Goal: Task Accomplishment & Management: Manage account settings

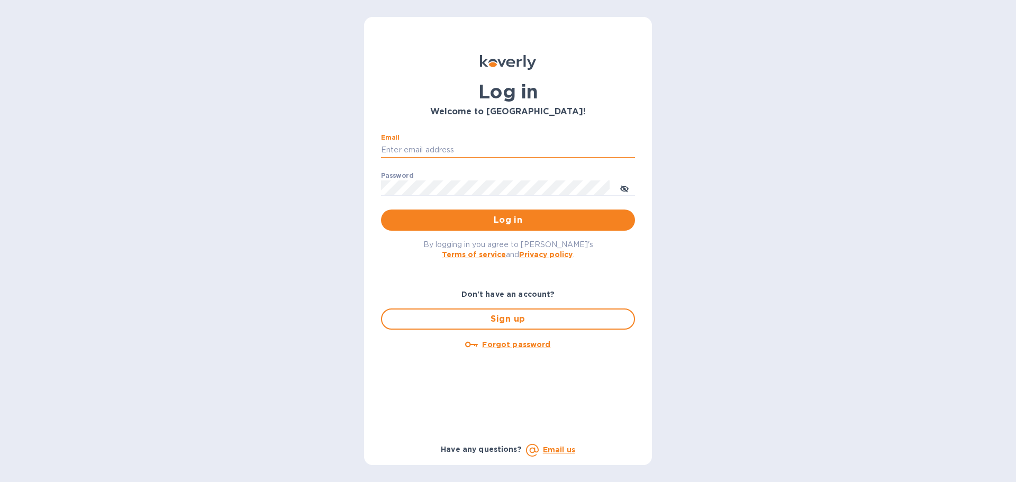
click at [497, 148] on input "Email" at bounding box center [508, 150] width 254 height 16
type input "[EMAIL_ADDRESS][DOMAIN_NAME]"
click at [381, 210] on button "Log in" at bounding box center [508, 220] width 254 height 21
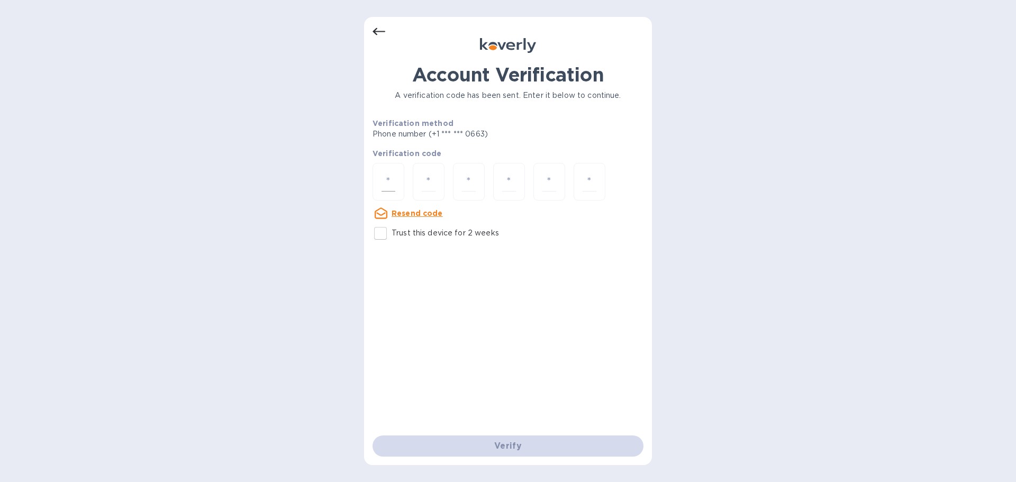
click at [388, 177] on input "number" at bounding box center [389, 182] width 14 height 20
type input "5"
type input "0"
type input "5"
type input "1"
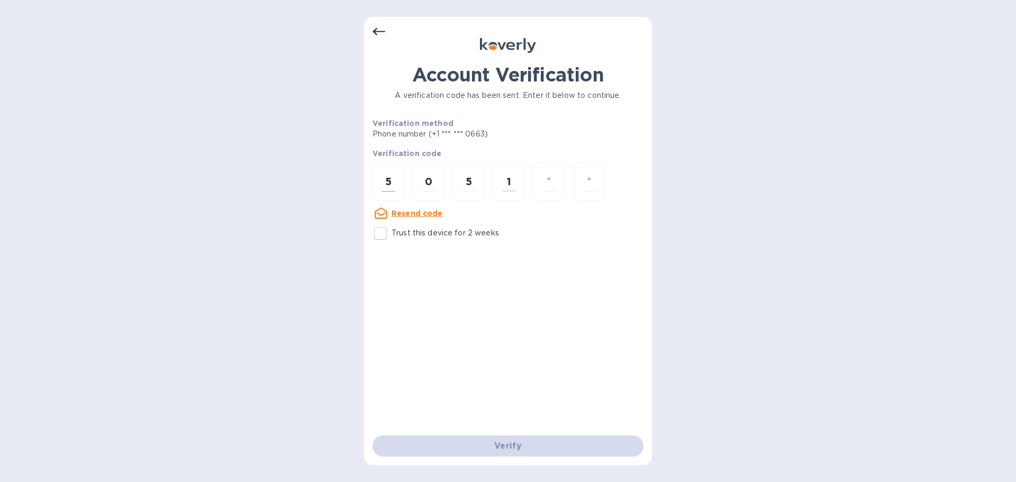
type input "0"
type input "7"
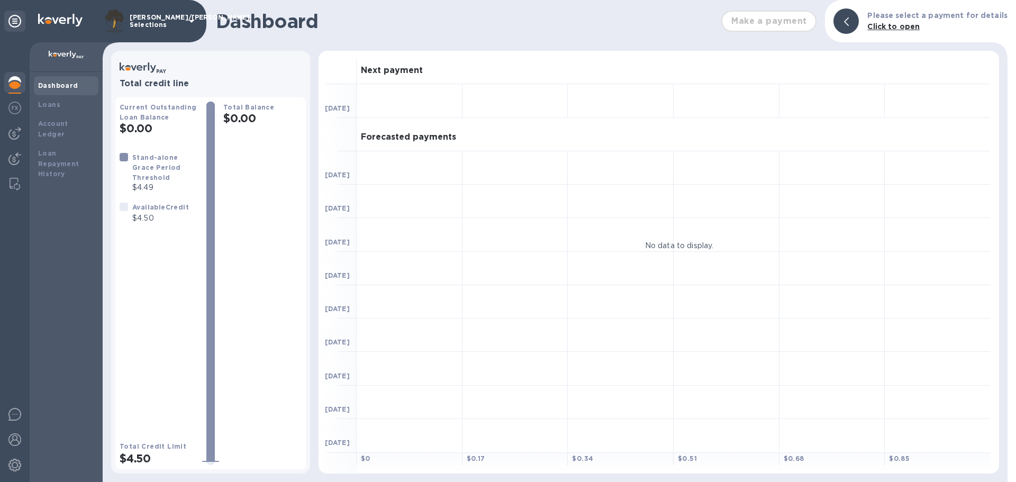
click at [1, 142] on div at bounding box center [15, 262] width 30 height 440
click at [20, 134] on img at bounding box center [14, 133] width 13 height 13
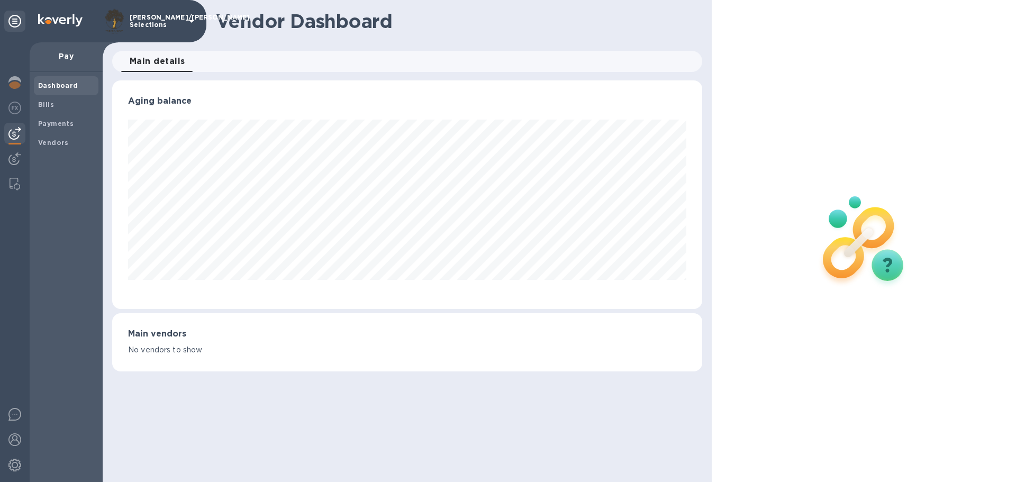
scroll to position [229, 590]
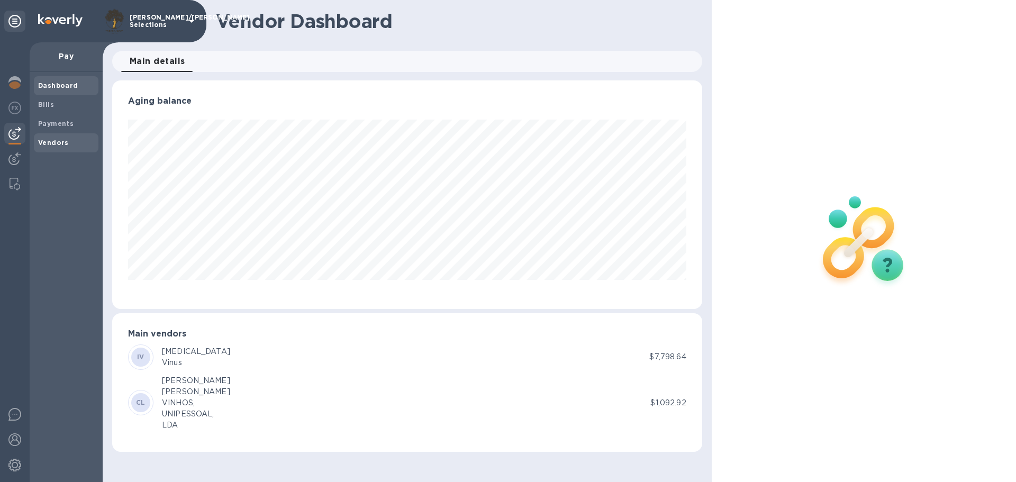
click at [57, 145] on b "Vendors" at bounding box center [53, 143] width 31 height 8
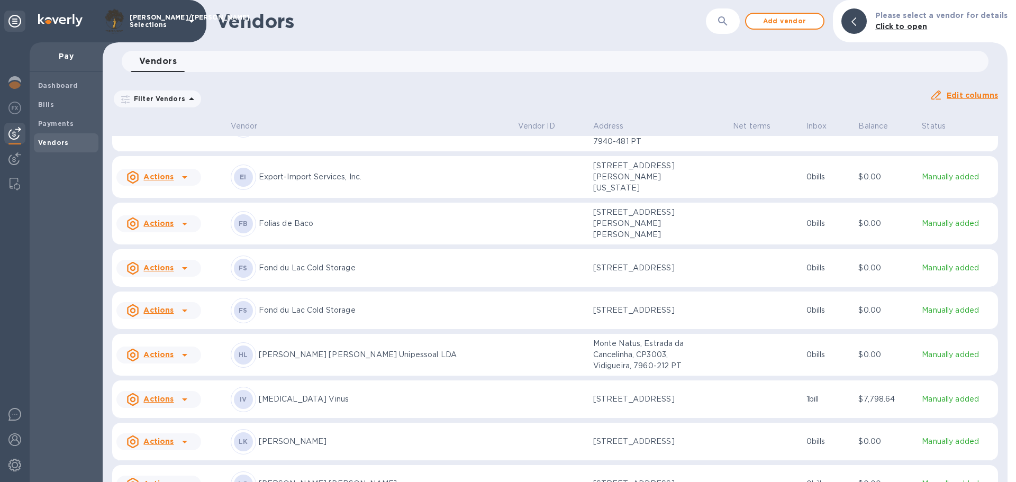
scroll to position [600, 0]
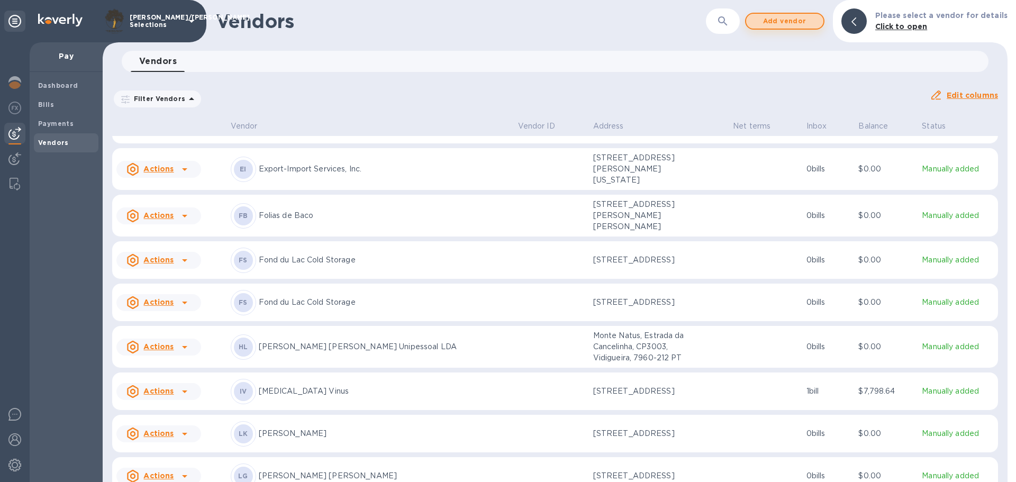
click at [771, 21] on span "Add vendor" at bounding box center [785, 21] width 60 height 13
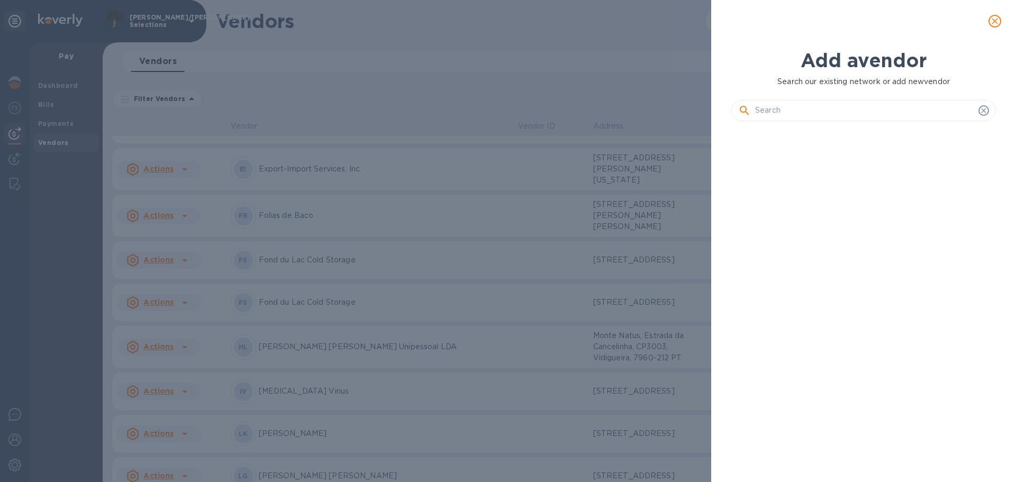
scroll to position [319, 269]
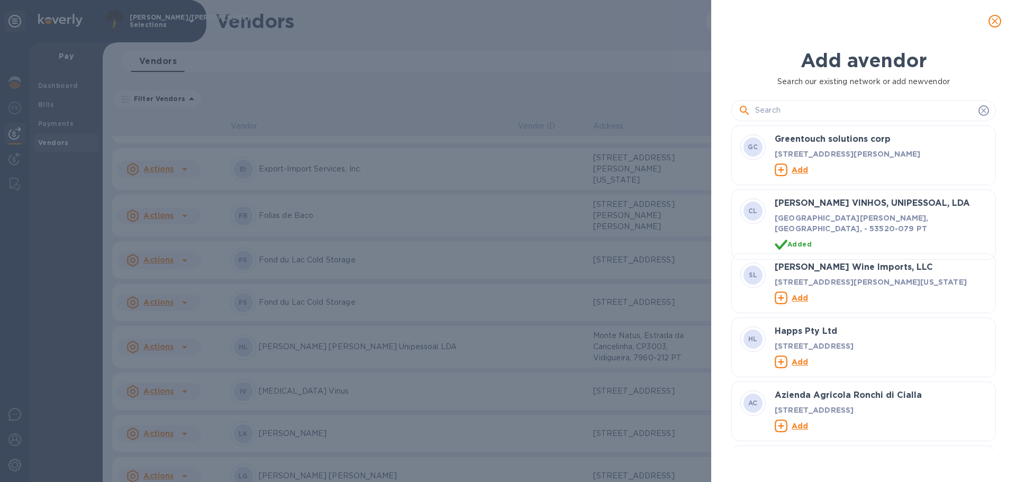
click at [802, 114] on input "text" at bounding box center [864, 111] width 219 height 16
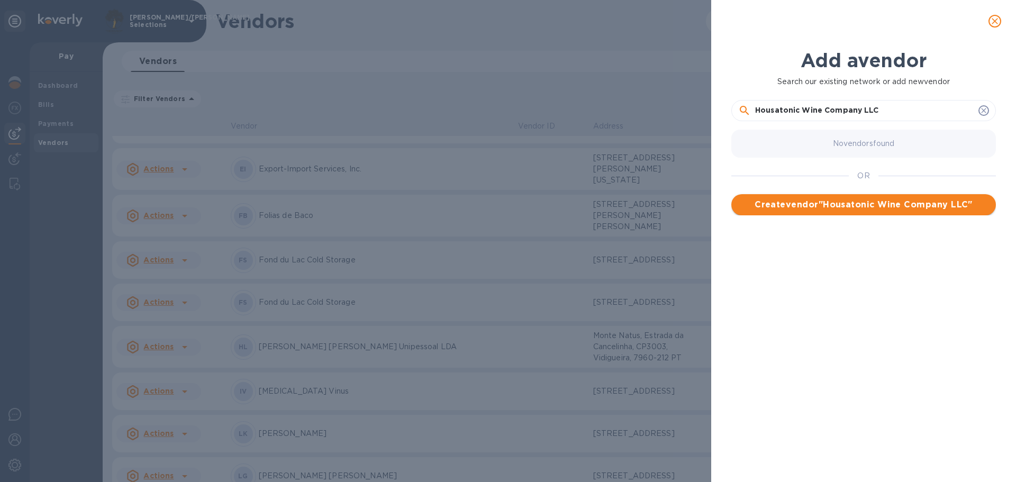
type input "Housatonic Wine Company LLC"
click at [861, 208] on span "Create vendor " Housatonic Wine Company LLC "" at bounding box center [864, 205] width 248 height 13
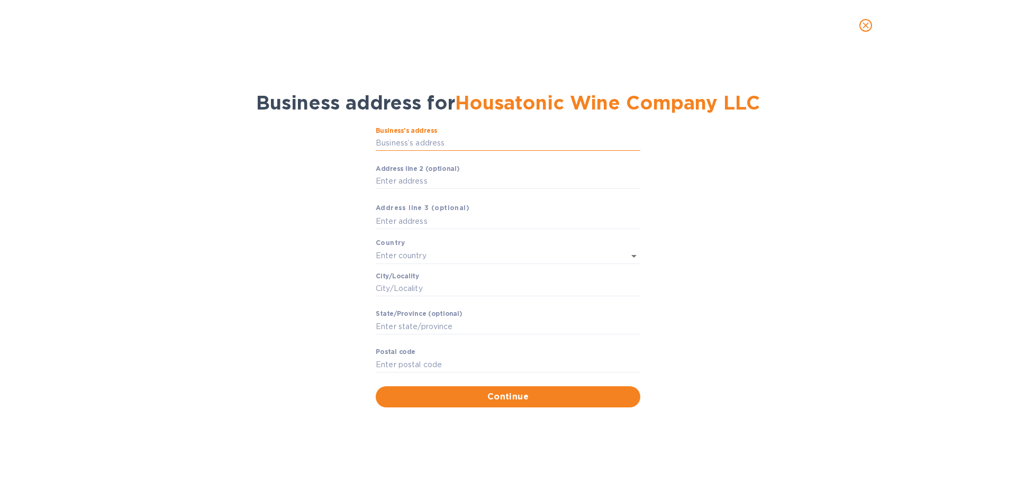
click at [402, 148] on input "Business’s аddress" at bounding box center [508, 144] width 265 height 16
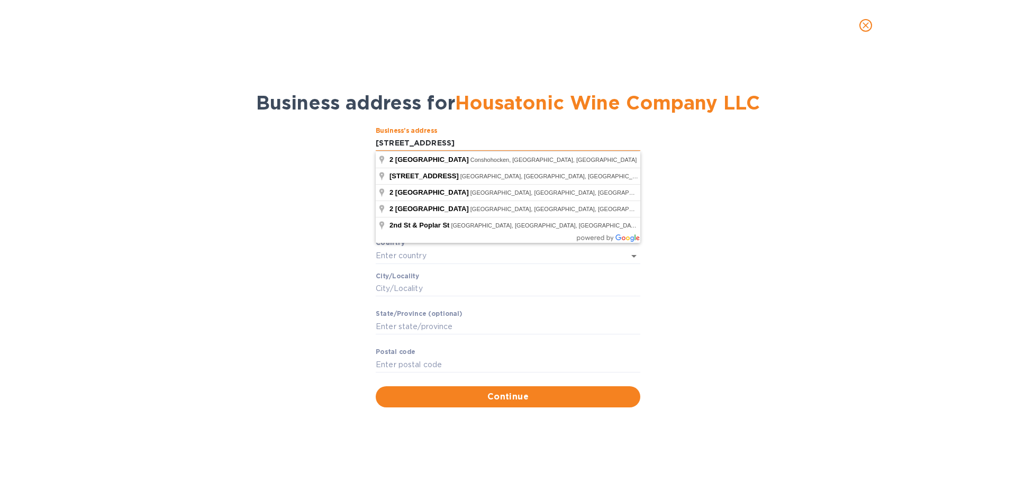
type input "[STREET_ADDRESS]"
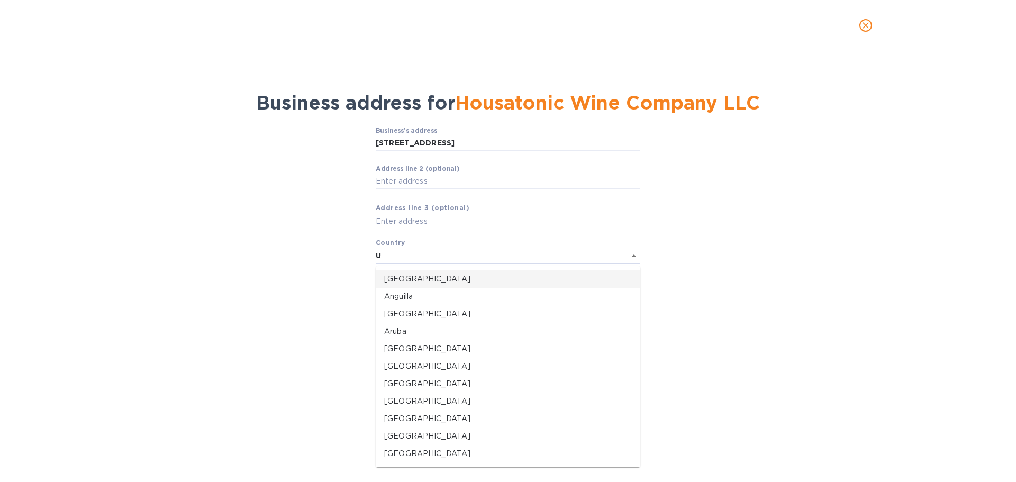
click at [407, 283] on p "[GEOGRAPHIC_DATA]" at bounding box center [508, 279] width 248 height 11
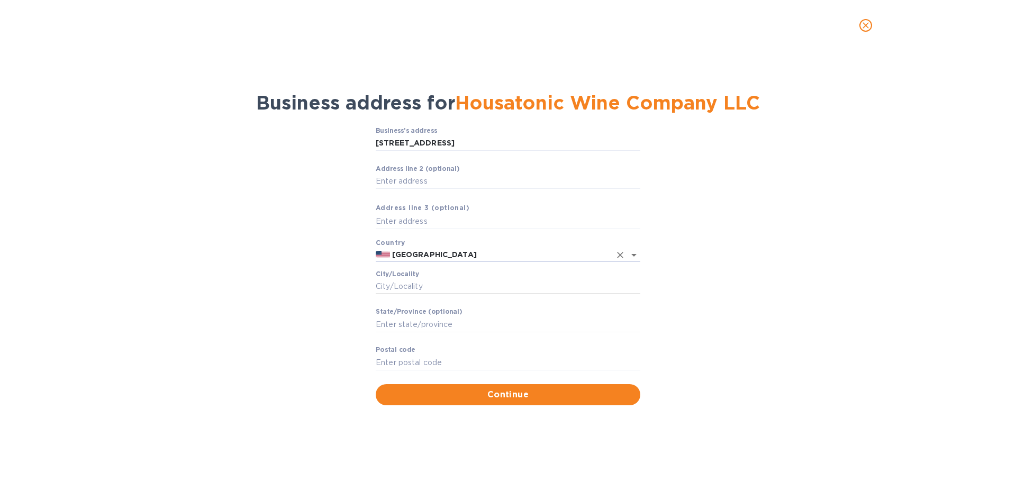
type input "[GEOGRAPHIC_DATA]"
click at [410, 292] on input "Сity/Locаlity" at bounding box center [508, 287] width 265 height 16
type input "[GEOGRAPHIC_DATA]"
type input "CT"
type input "06513"
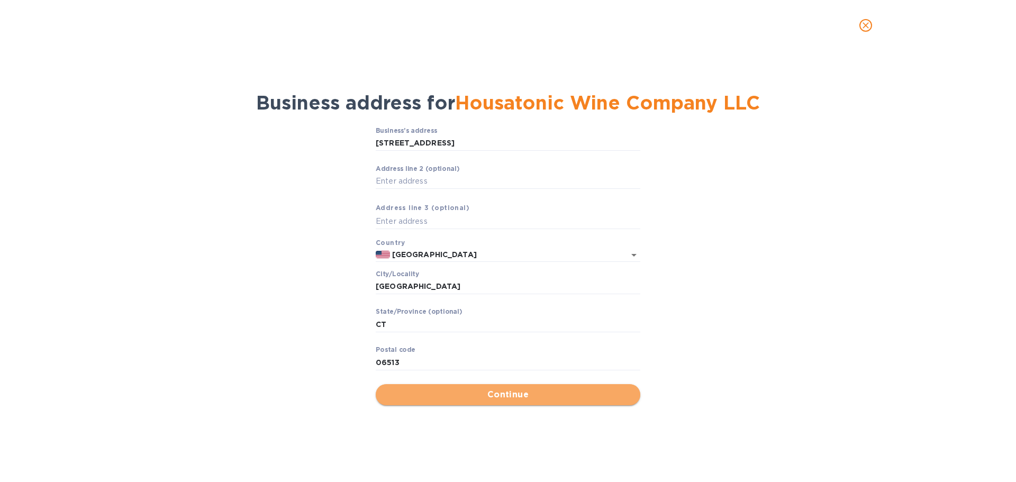
click at [554, 402] on button "Continue" at bounding box center [508, 394] width 265 height 21
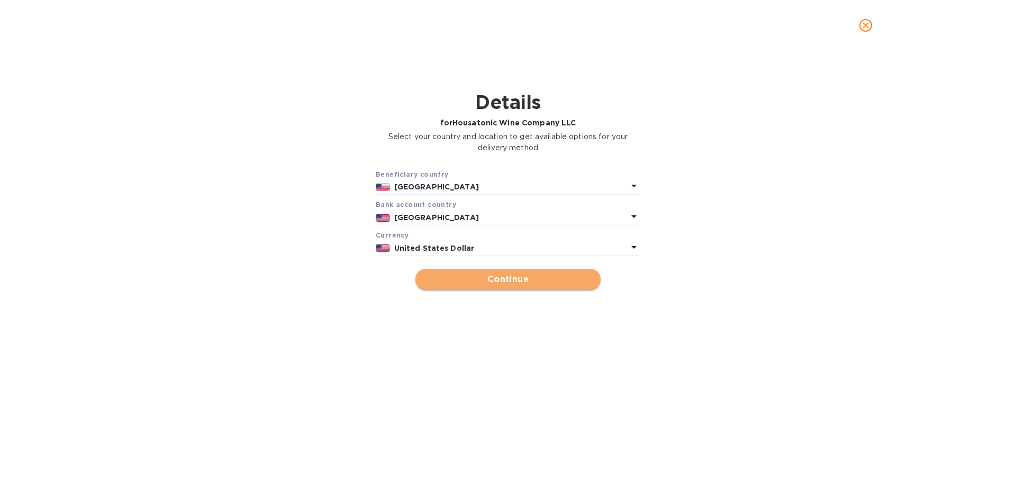
click at [553, 280] on span "Continue" at bounding box center [508, 279] width 168 height 13
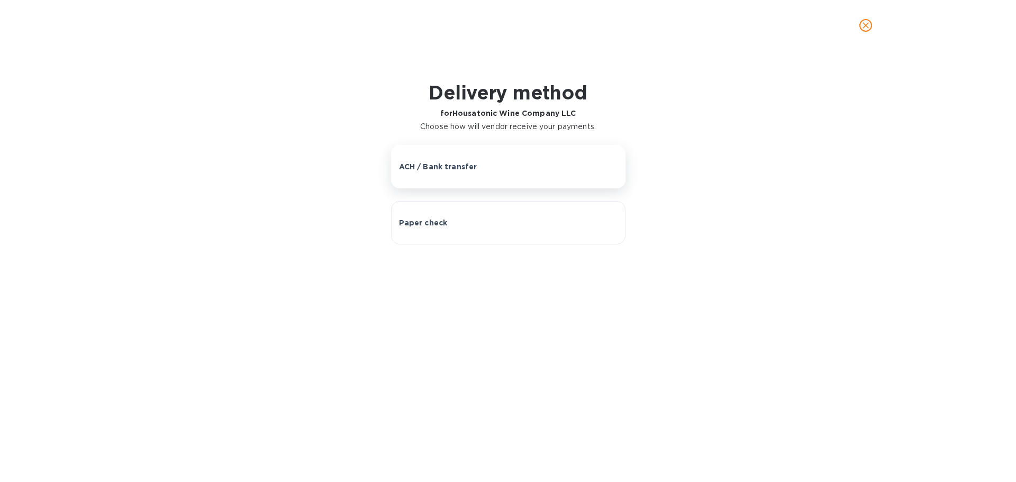
click at [491, 176] on button "ACH / Bank transfer" at bounding box center [508, 166] width 235 height 43
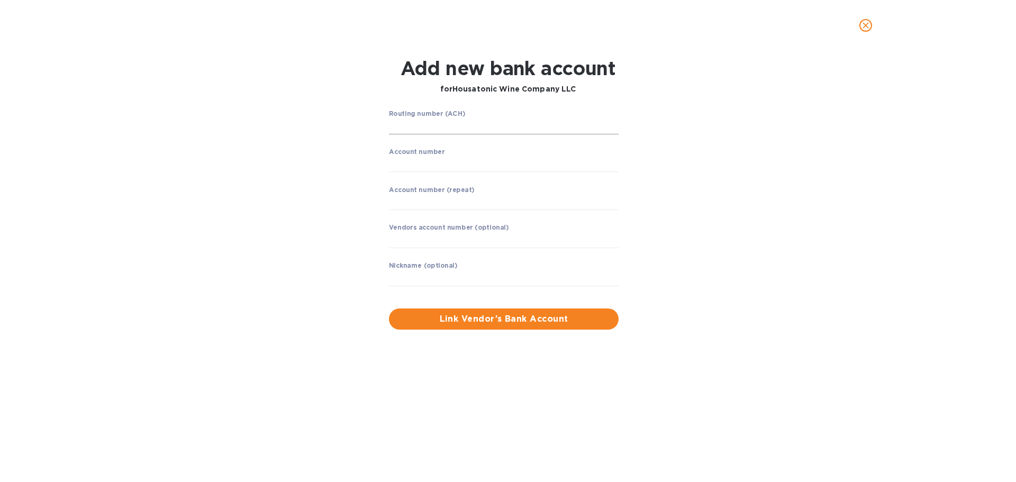
click at [442, 124] on input "string" at bounding box center [504, 127] width 230 height 16
click at [514, 129] on input "string" at bounding box center [504, 127] width 230 height 16
click at [515, 129] on input "string" at bounding box center [504, 127] width 230 height 16
type input "021100361"
click at [475, 168] on input "string" at bounding box center [504, 164] width 230 height 16
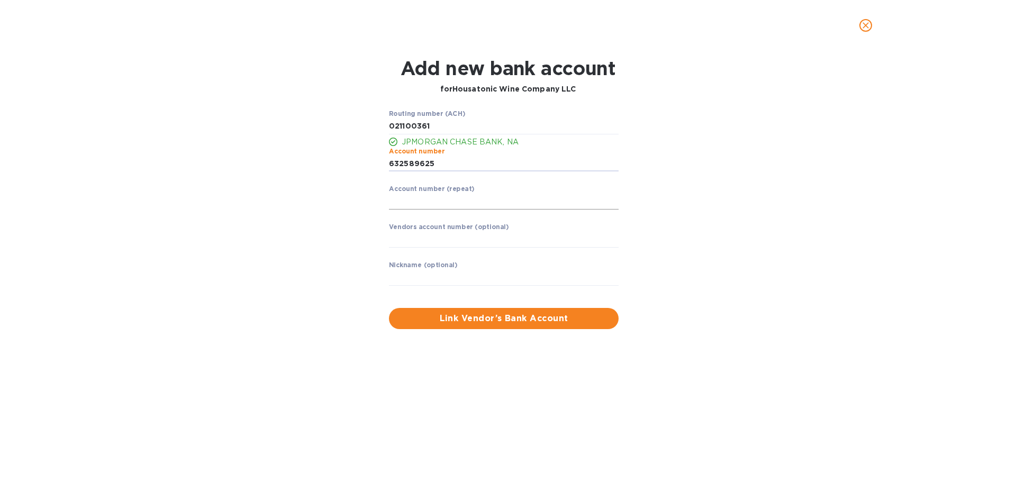
type input "632589625"
click at [465, 198] on input "string" at bounding box center [504, 202] width 230 height 16
click at [464, 198] on input "string" at bounding box center [504, 202] width 230 height 16
click at [447, 202] on input "string" at bounding box center [504, 202] width 230 height 16
type input "632589625"
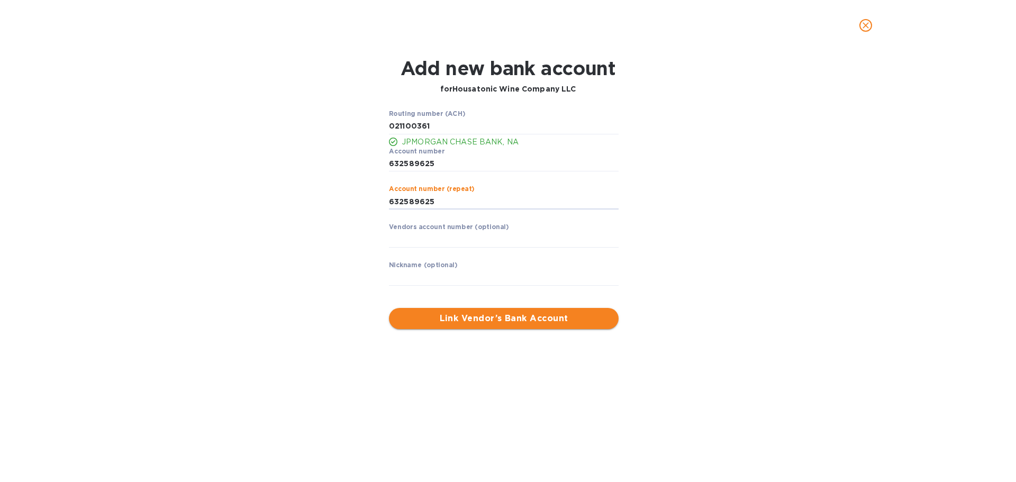
click at [486, 320] on span "Link Vendor’s Bank Account" at bounding box center [504, 318] width 213 height 13
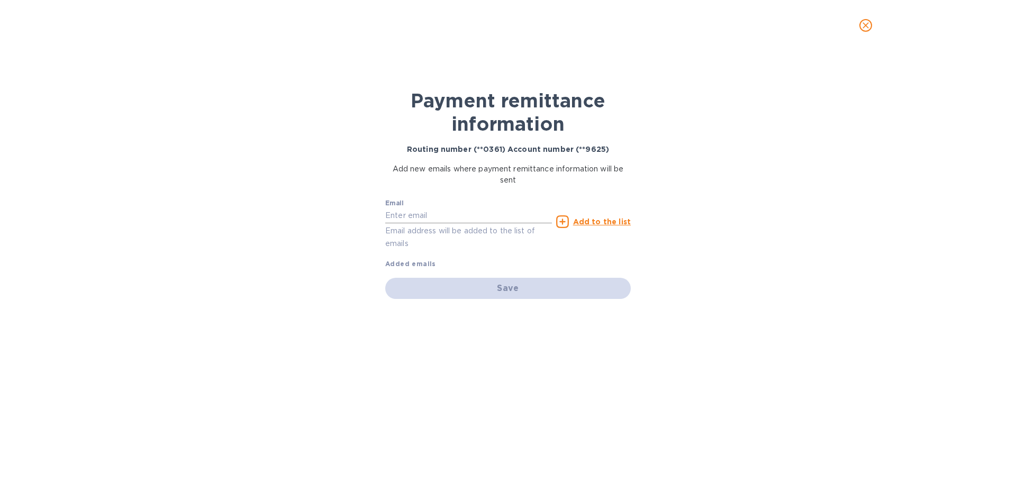
click at [434, 211] on input "text" at bounding box center [468, 216] width 167 height 16
click at [405, 216] on input "[PERSON_NAME]" at bounding box center [468, 216] width 167 height 16
paste input "@[DOMAIN_NAME]"
type input "[PERSON_NAME][EMAIL_ADDRESS][DOMAIN_NAME]"
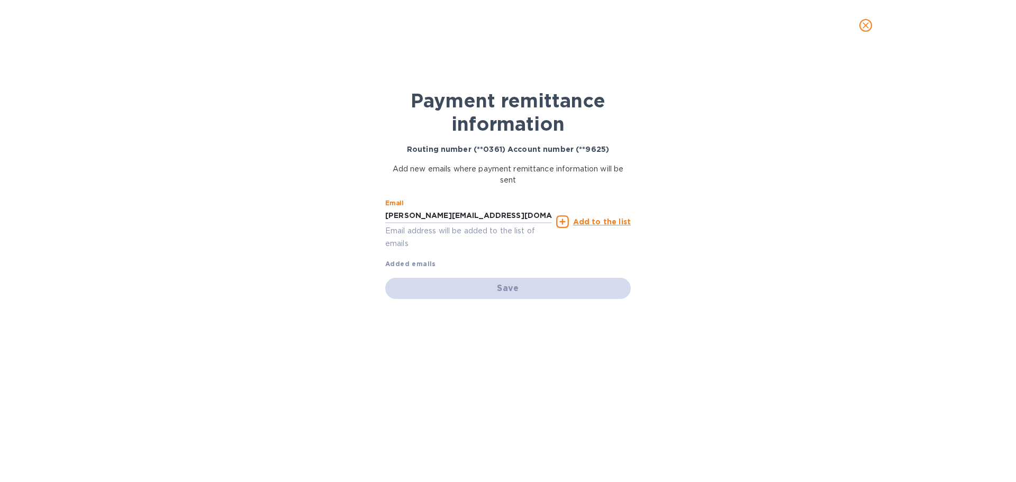
click at [589, 223] on u "Add to the list" at bounding box center [602, 222] width 58 height 8
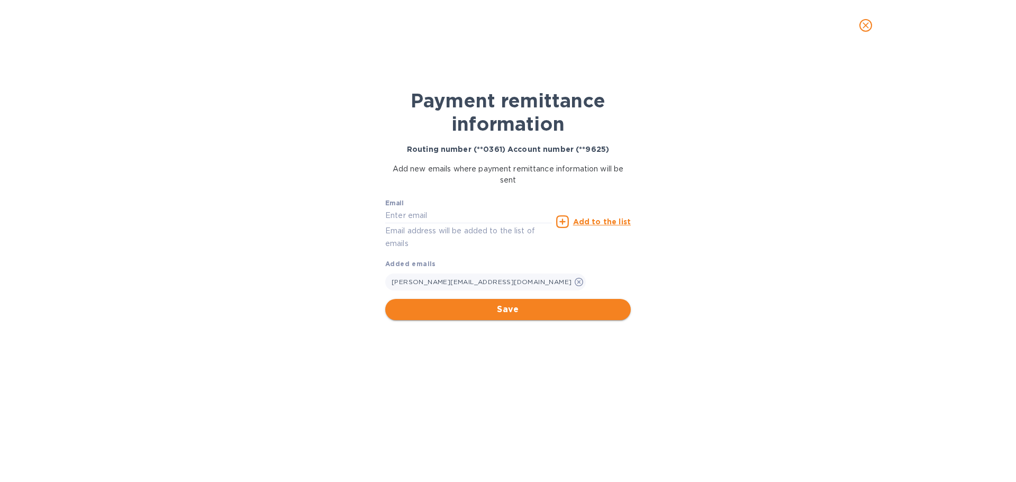
click at [510, 304] on span "Save" at bounding box center [508, 309] width 229 height 13
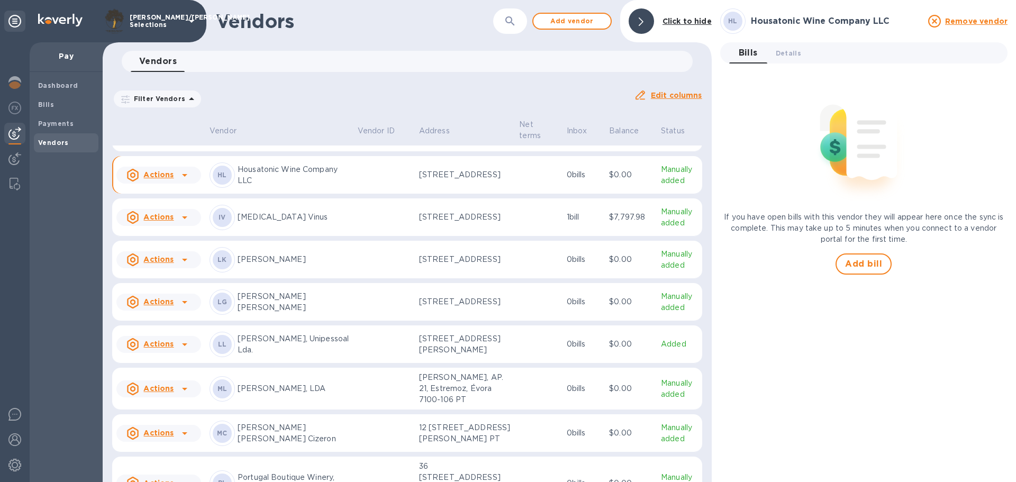
scroll to position [925, 0]
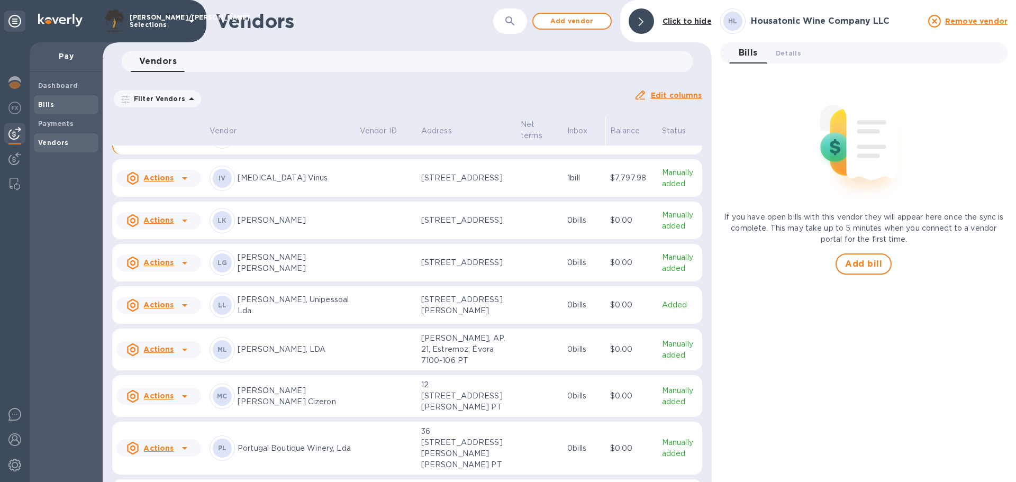
click at [64, 101] on span "Bills" at bounding box center [66, 105] width 56 height 11
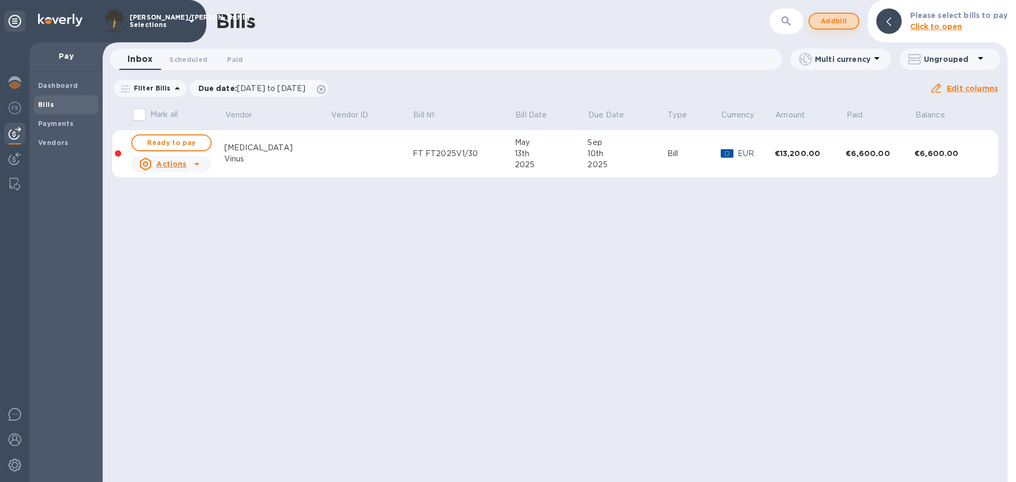
click at [850, 21] on span "Add bill" at bounding box center [834, 21] width 32 height 13
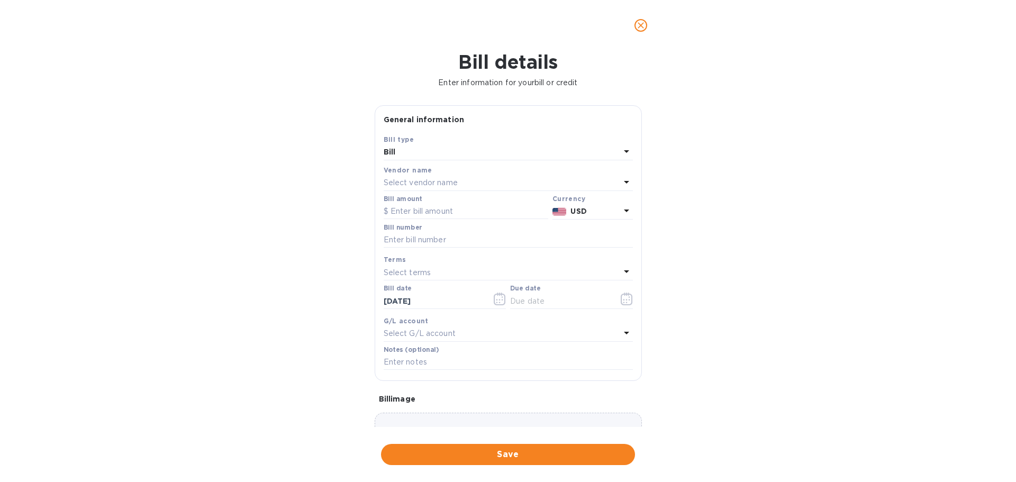
click at [437, 178] on p "Select vendor name" at bounding box center [421, 182] width 74 height 11
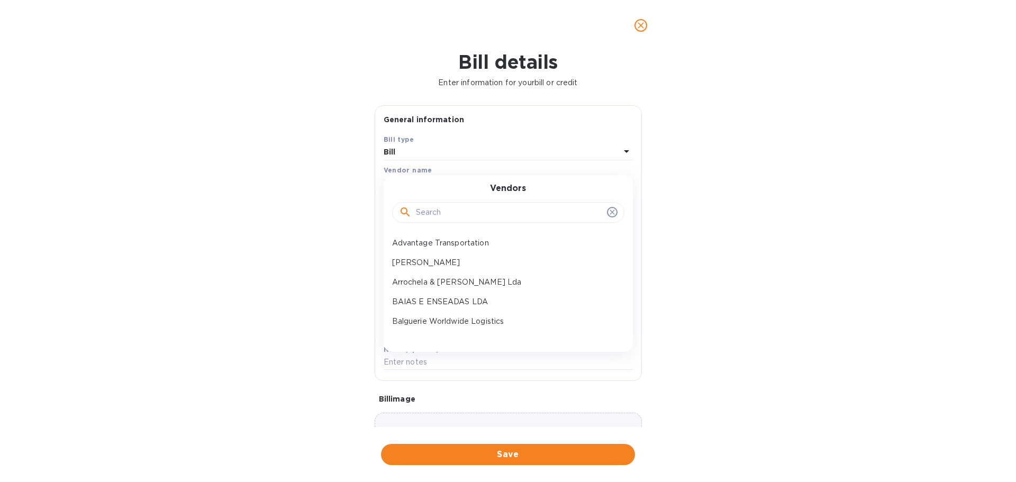
click at [444, 216] on input "text" at bounding box center [509, 213] width 187 height 16
type input "h"
click at [452, 321] on p "Housatonic Wine Company LLC" at bounding box center [504, 321] width 224 height 11
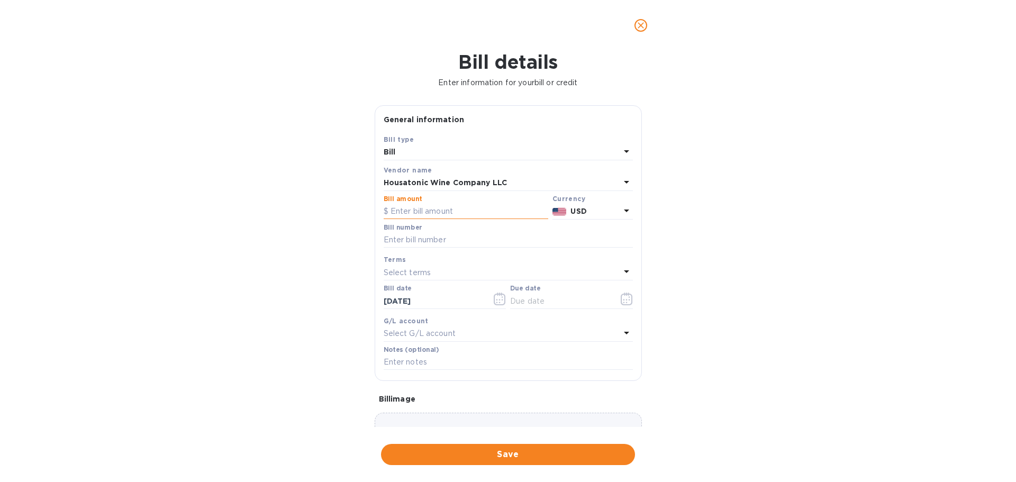
click at [445, 213] on input "text" at bounding box center [466, 212] width 165 height 16
type input "4,034.59"
click at [424, 232] on input "text" at bounding box center [508, 240] width 249 height 16
click at [435, 240] on input "text" at bounding box center [508, 240] width 249 height 16
paste input "HOUS-17459"
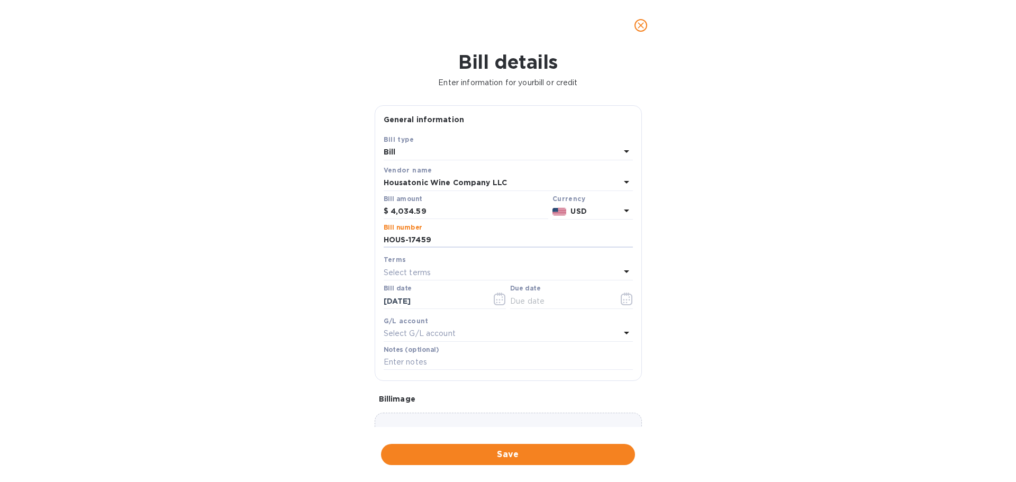
type input "HOUS-17459"
click at [414, 270] on p "Select terms" at bounding box center [408, 272] width 48 height 11
drag, startPoint x: 425, startPoint y: 422, endPoint x: 422, endPoint y: 415, distance: 7.4
click at [422, 415] on div "0/30 Net 60 1/10 NET 60 2/10 NET 60 Due on Delivery NET15 NET75 Net 100 30/60/9…" at bounding box center [504, 399] width 232 height 215
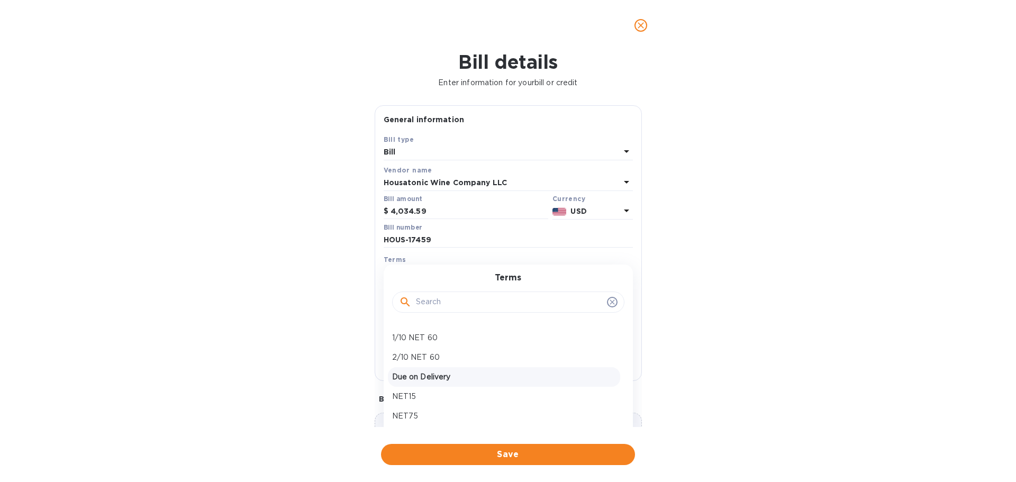
click at [431, 379] on p "Due on Delivery" at bounding box center [504, 377] width 224 height 11
type input "[DATE]"
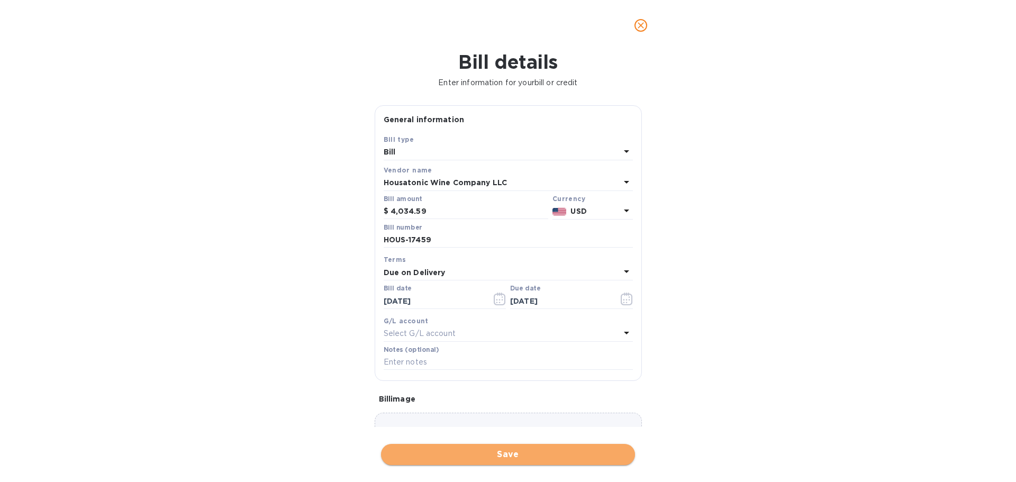
click at [492, 456] on span "Save" at bounding box center [508, 454] width 237 height 13
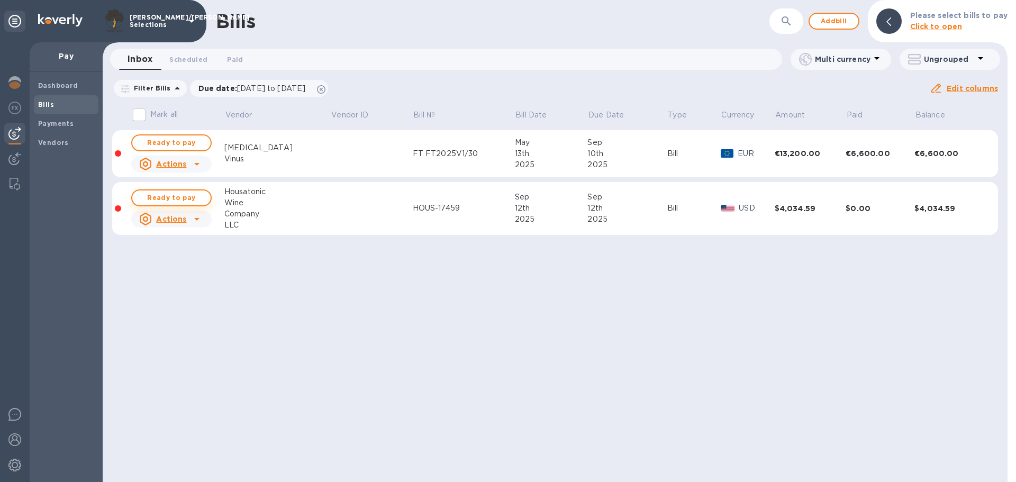
click at [175, 197] on span "Ready to pay" at bounding box center [171, 198] width 61 height 13
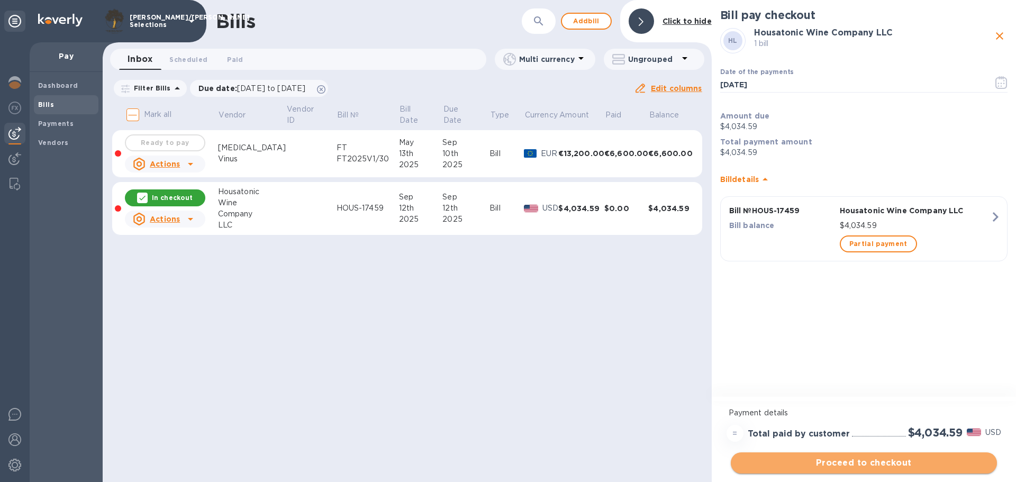
click at [854, 467] on span "Proceed to checkout" at bounding box center [864, 463] width 249 height 13
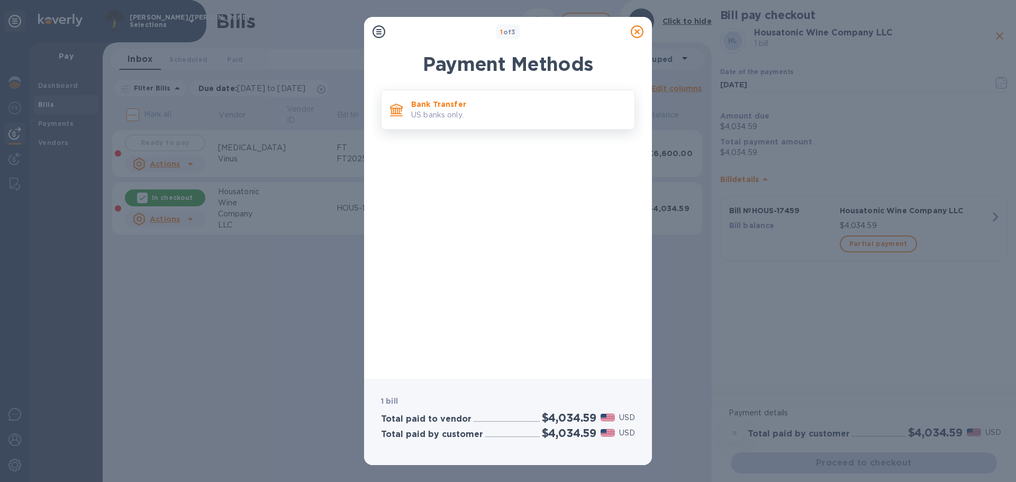
click at [498, 114] on p "US banks only." at bounding box center [518, 115] width 215 height 11
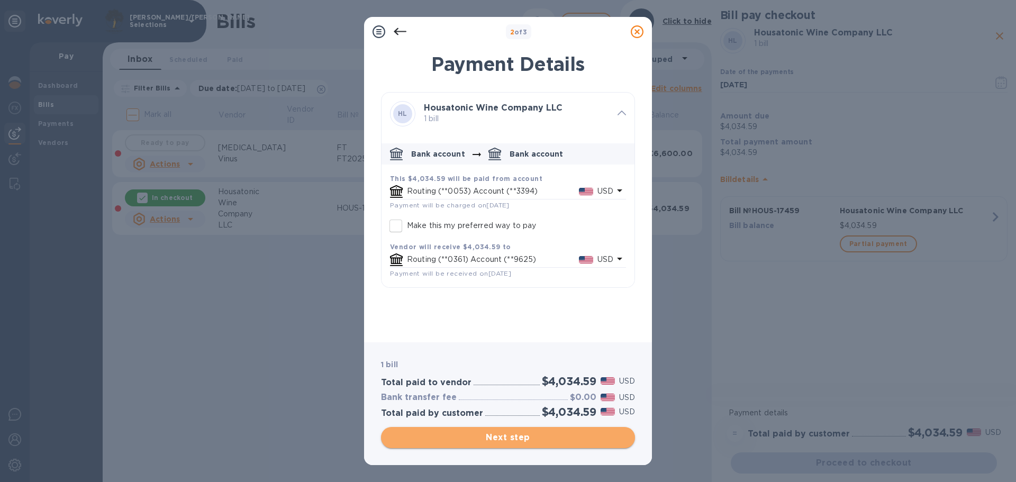
click at [518, 439] on span "Next step" at bounding box center [508, 437] width 237 height 13
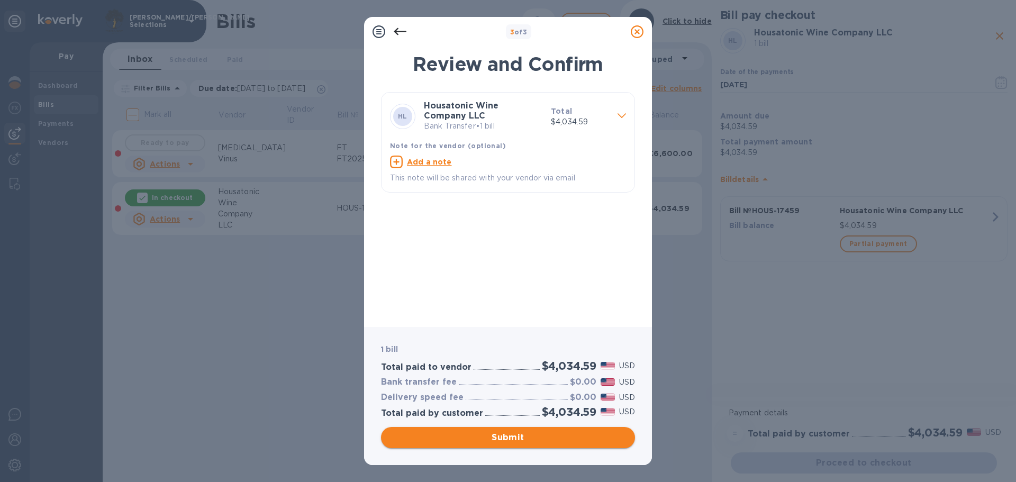
click at [528, 436] on span "Submit" at bounding box center [508, 437] width 237 height 13
